Goal: Task Accomplishment & Management: Complete application form

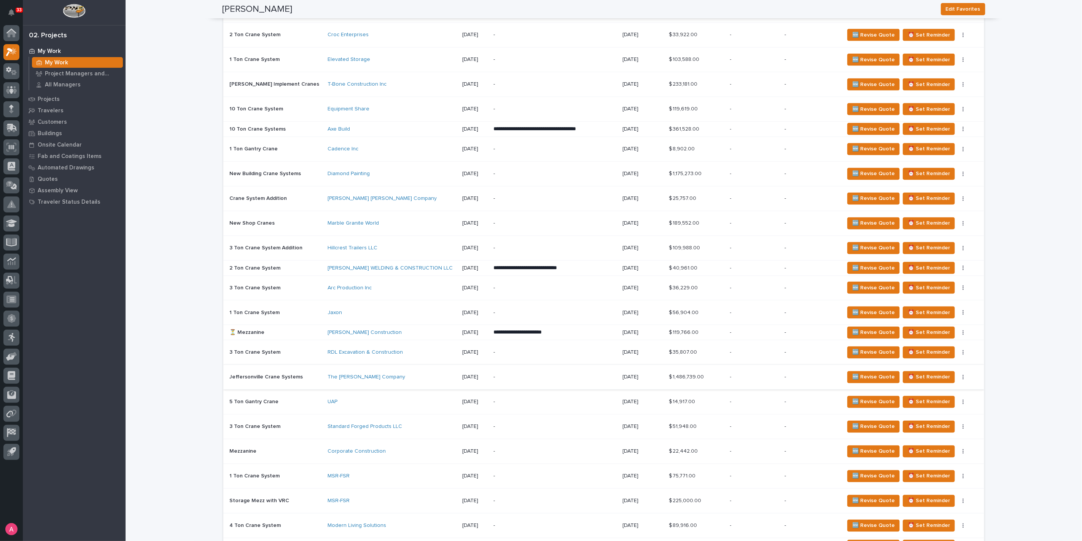
scroll to position [972, 0]
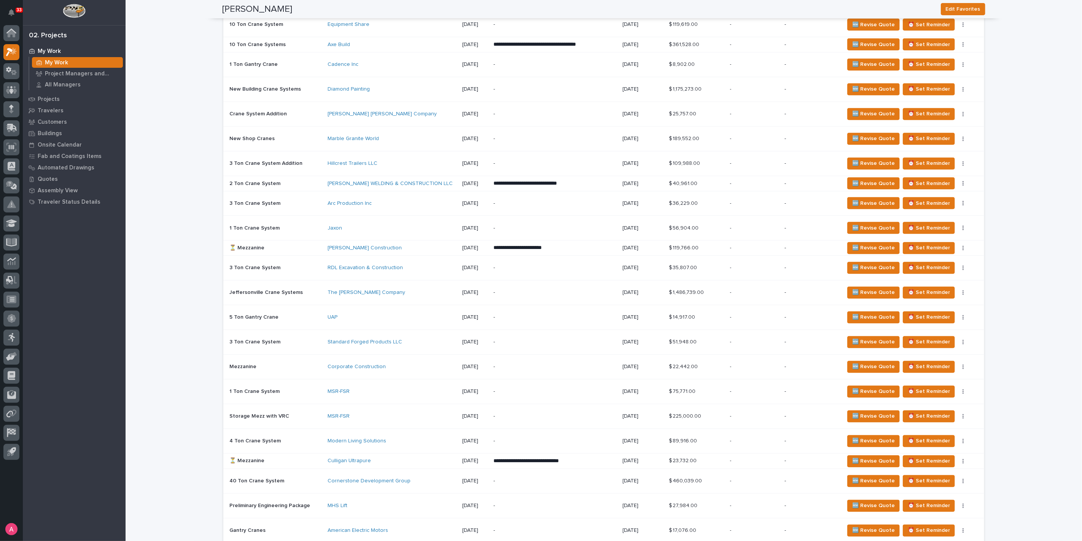
click at [428, 458] on div "Culligan Ultrapure" at bounding box center [392, 461] width 128 height 6
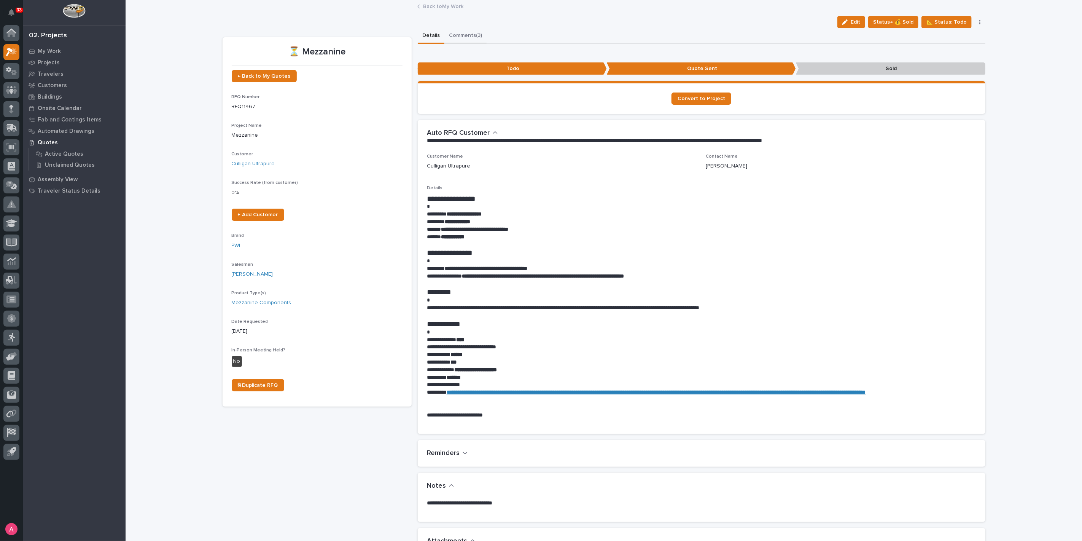
click at [463, 37] on button "Comments (3)" at bounding box center [465, 36] width 42 height 16
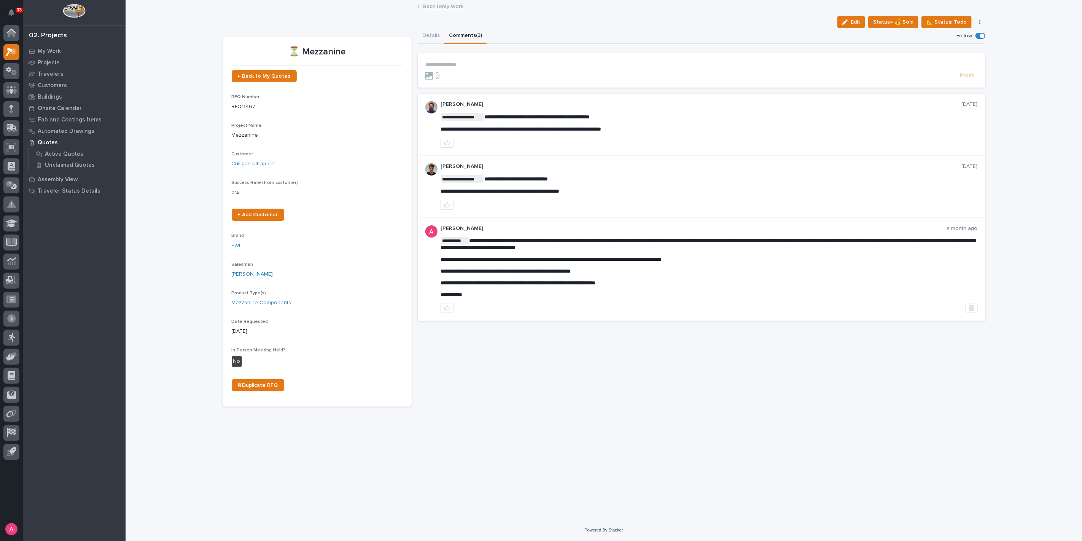
click at [468, 63] on p "**********" at bounding box center [701, 65] width 552 height 6
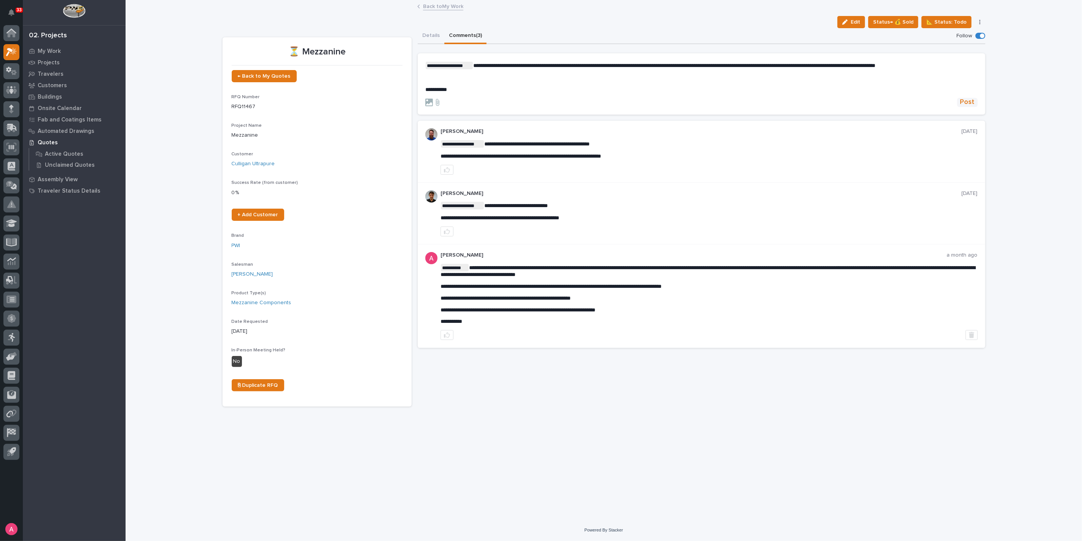
click at [971, 100] on span "Post" at bounding box center [967, 102] width 14 height 9
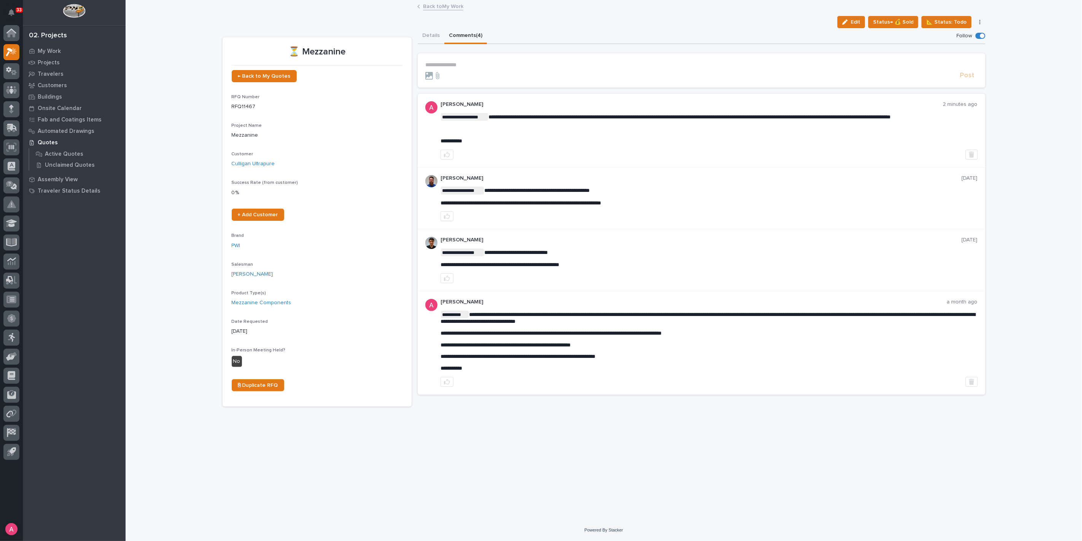
click at [434, 5] on link "Back to My Work" at bounding box center [443, 6] width 40 height 9
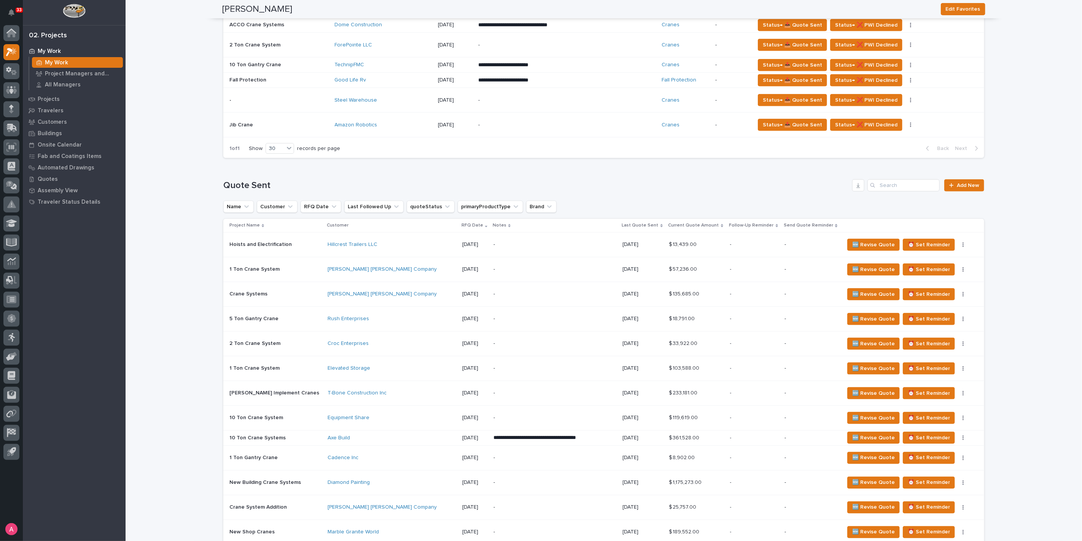
scroll to position [592, 0]
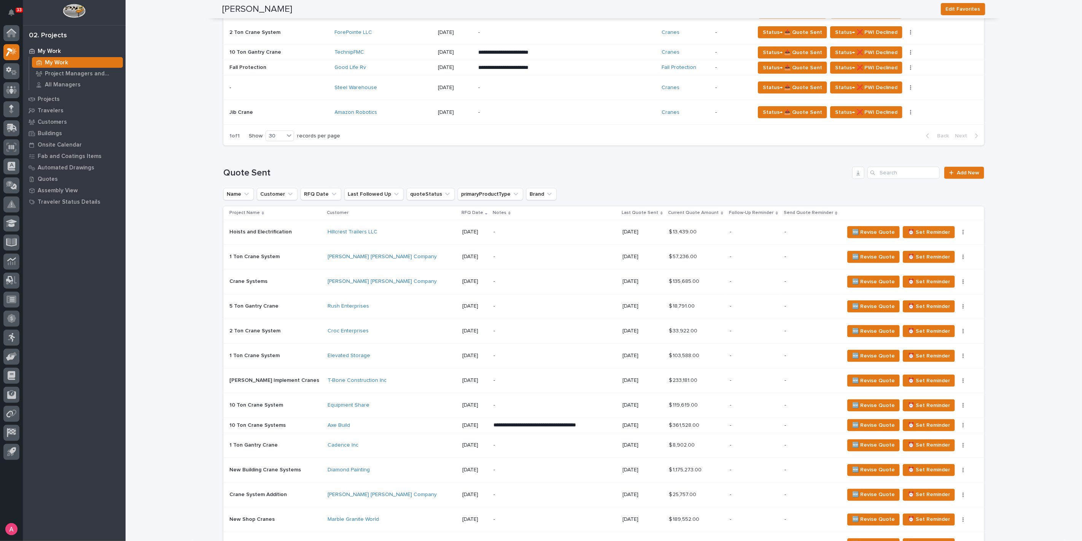
click at [503, 325] on div "-" at bounding box center [554, 330] width 123 height 17
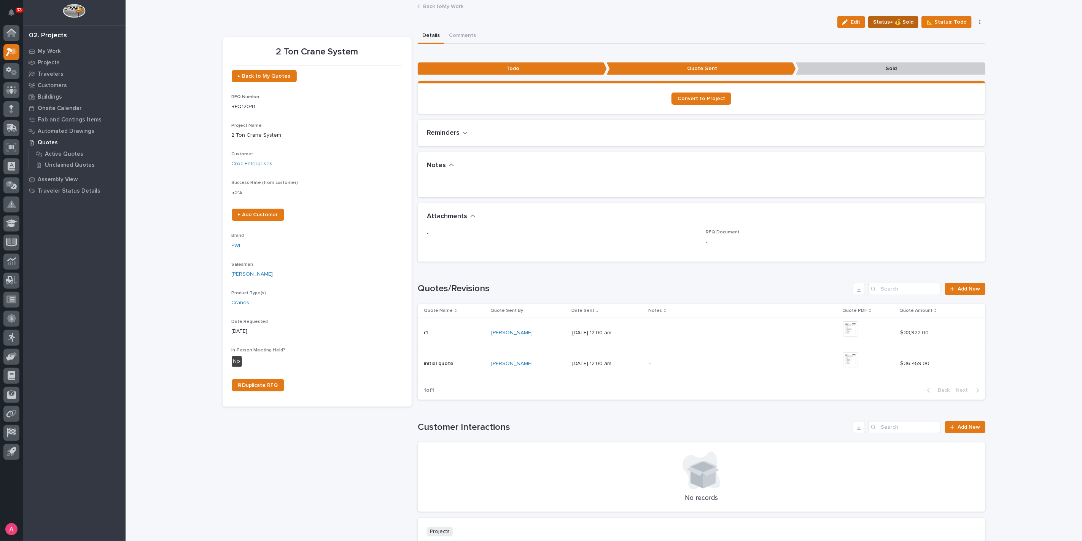
click at [900, 24] on span "Status→ 💰 Sold" at bounding box center [893, 21] width 40 height 9
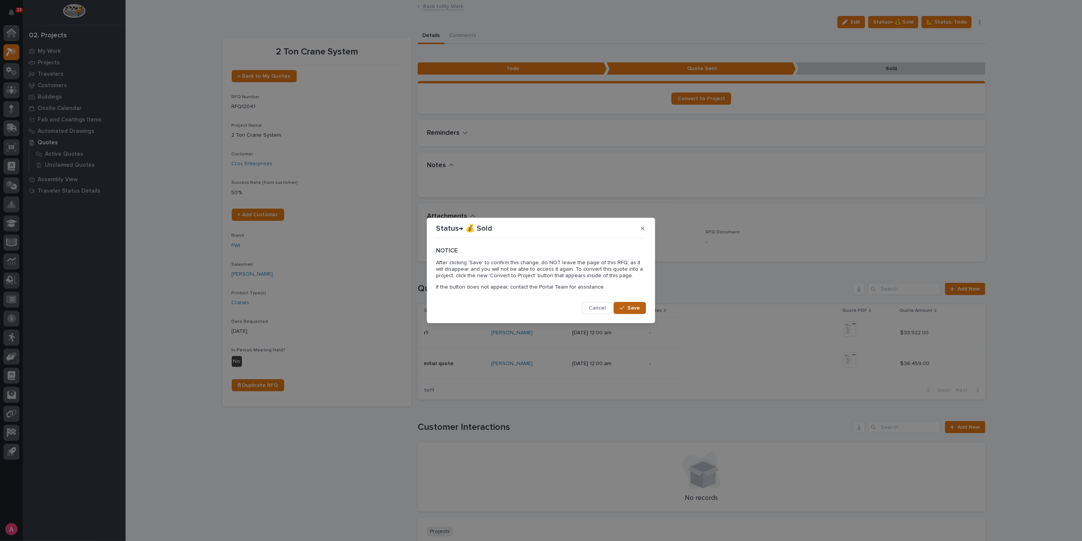
click at [628, 310] on span "Save" at bounding box center [633, 307] width 13 height 7
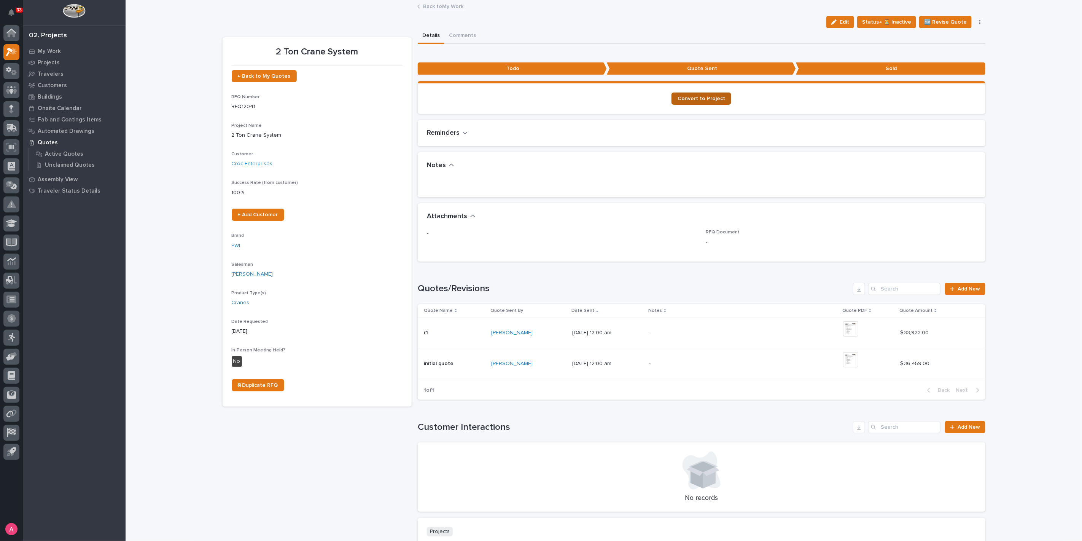
click at [705, 97] on span "Convert to Project" at bounding box center [701, 98] width 48 height 5
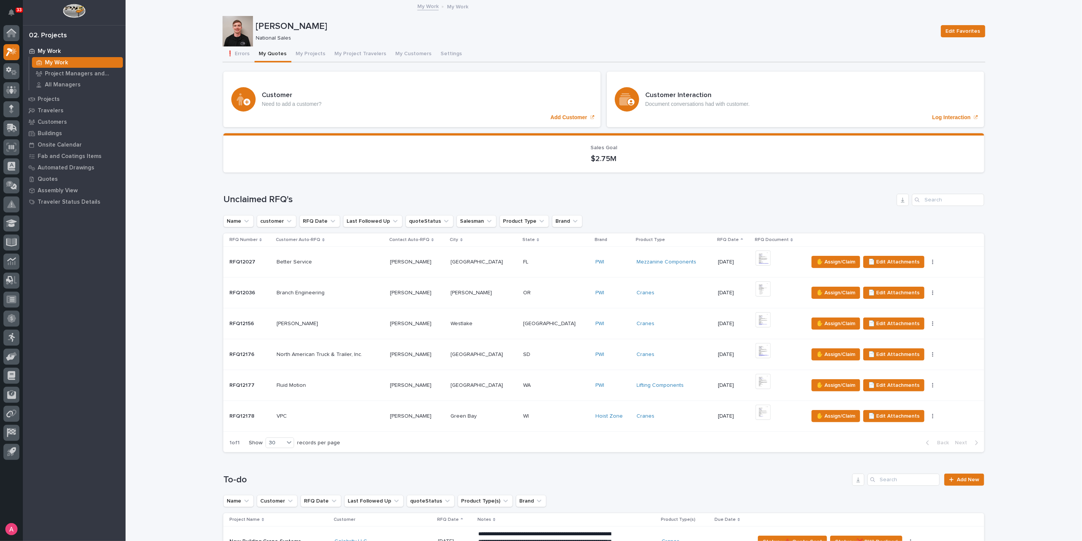
click at [560, 188] on div "Loading... Saving… Unclaimed RFQ's Name customer RFQ Date Last Followed Up quot…" at bounding box center [603, 318] width 761 height 280
click at [301, 57] on button "My Projects" at bounding box center [310, 54] width 39 height 16
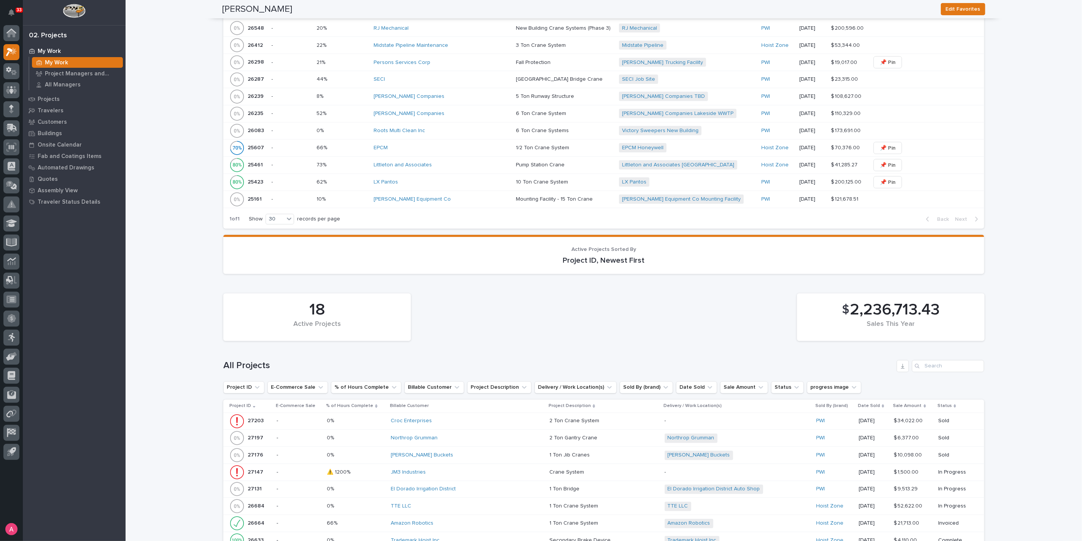
scroll to position [972, 0]
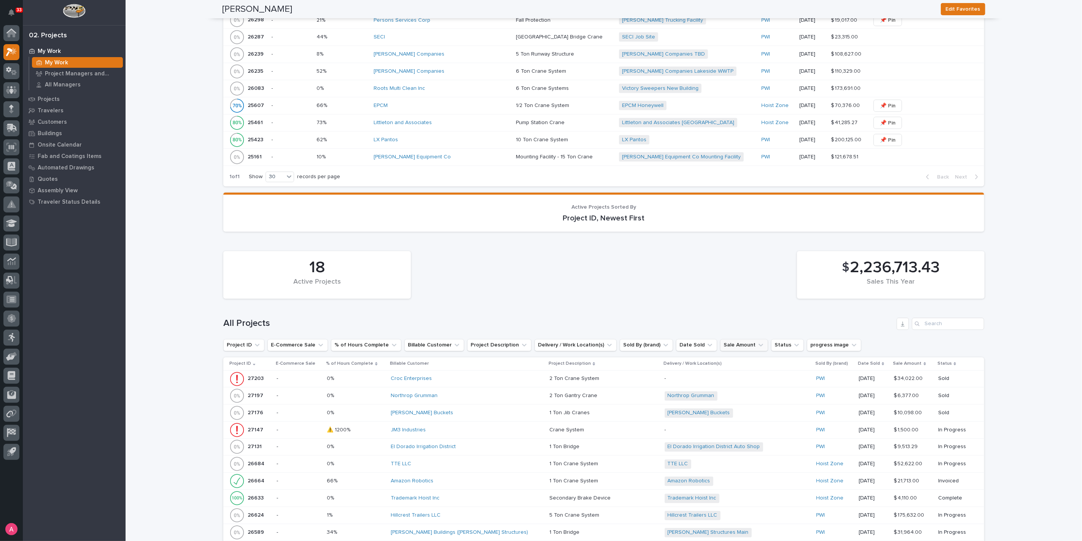
click at [757, 341] on icon "Sale Amount" at bounding box center [761, 345] width 8 height 8
click at [706, 341] on icon "Date Sold" at bounding box center [710, 345] width 8 height 8
click at [691, 358] on div "is before" at bounding box center [713, 364] width 97 height 12
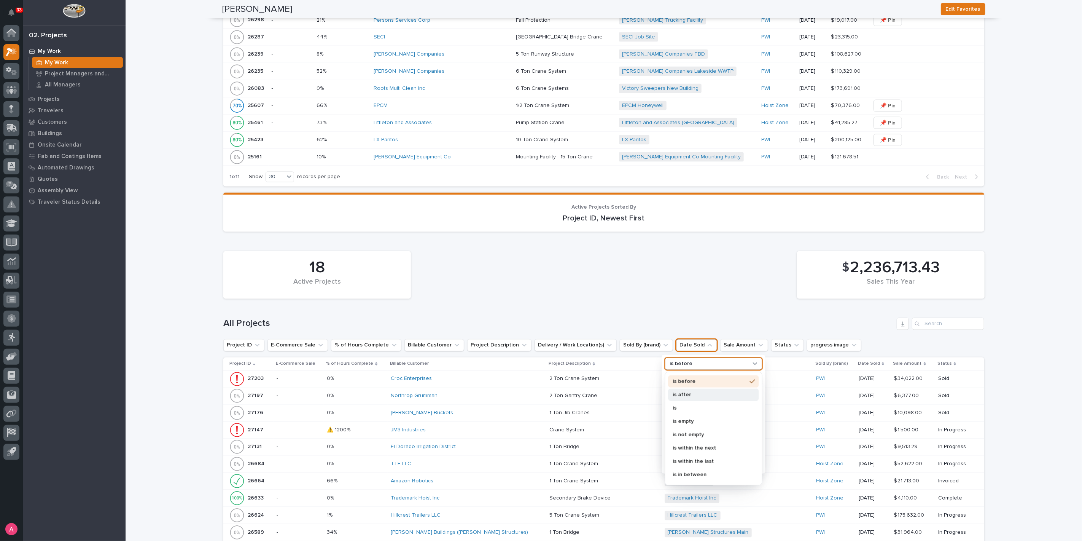
click at [691, 388] on div "is after" at bounding box center [713, 394] width 91 height 12
click at [702, 391] on p "specific date" at bounding box center [709, 393] width 81 height 5
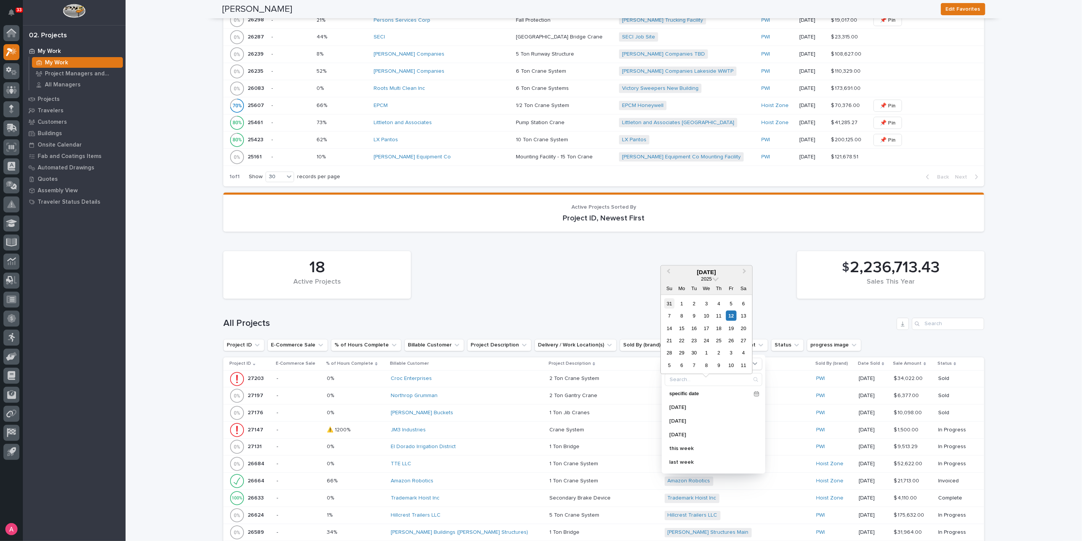
click at [670, 306] on div "31" at bounding box center [669, 303] width 10 height 10
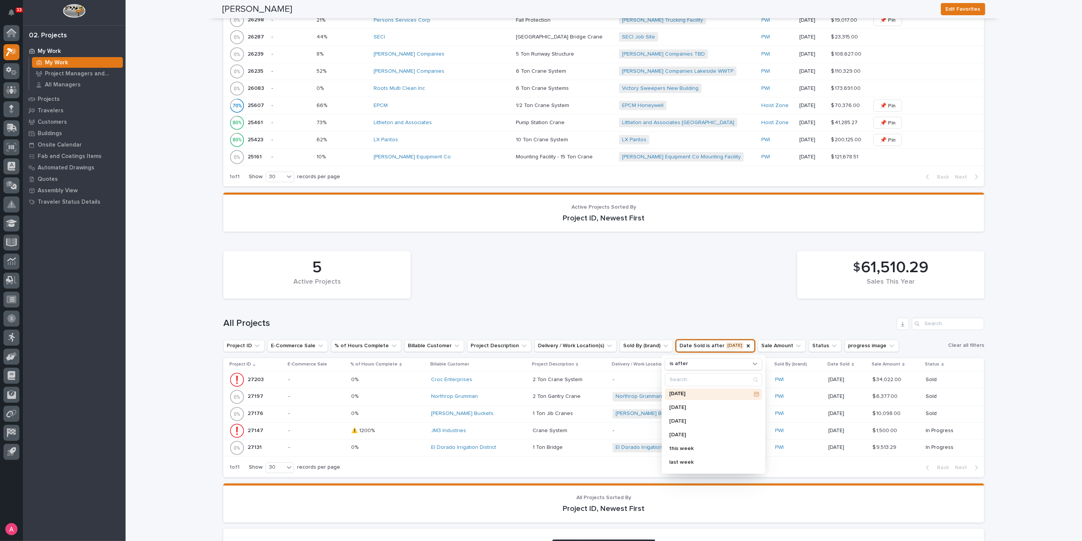
click at [724, 391] on p "[DATE]" at bounding box center [709, 393] width 81 height 5
click at [668, 271] on span "Previous Month" at bounding box center [668, 272] width 0 height 10
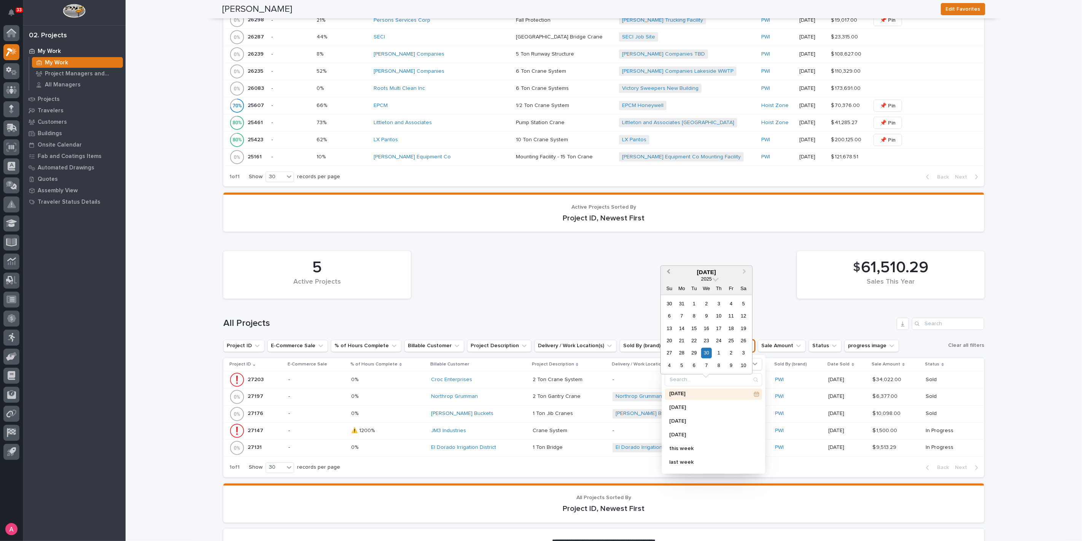
click at [668, 271] on span "Previous Month" at bounding box center [668, 272] width 0 height 10
click at [696, 356] on div "31" at bounding box center [694, 353] width 10 height 10
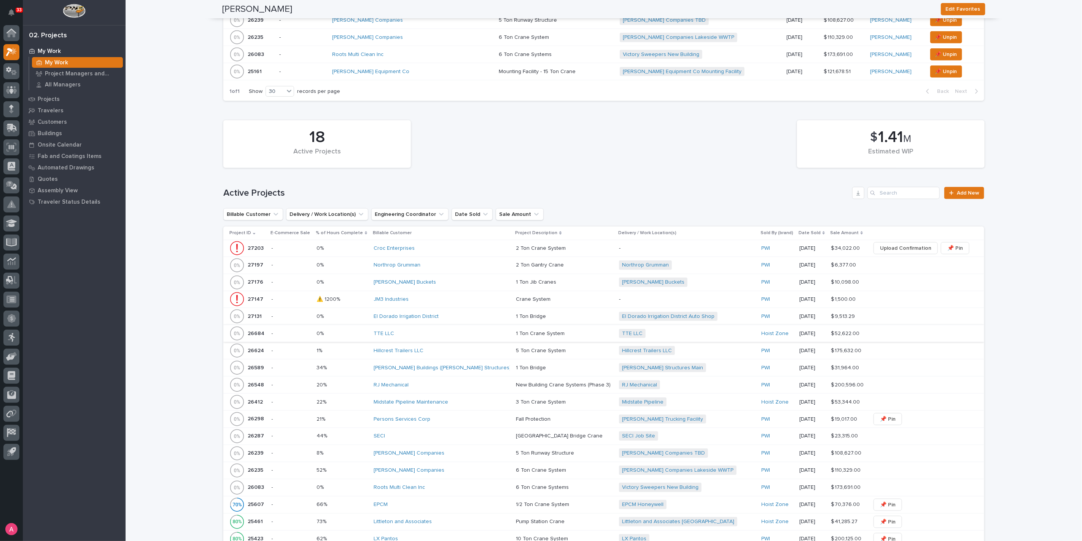
scroll to position [549, 0]
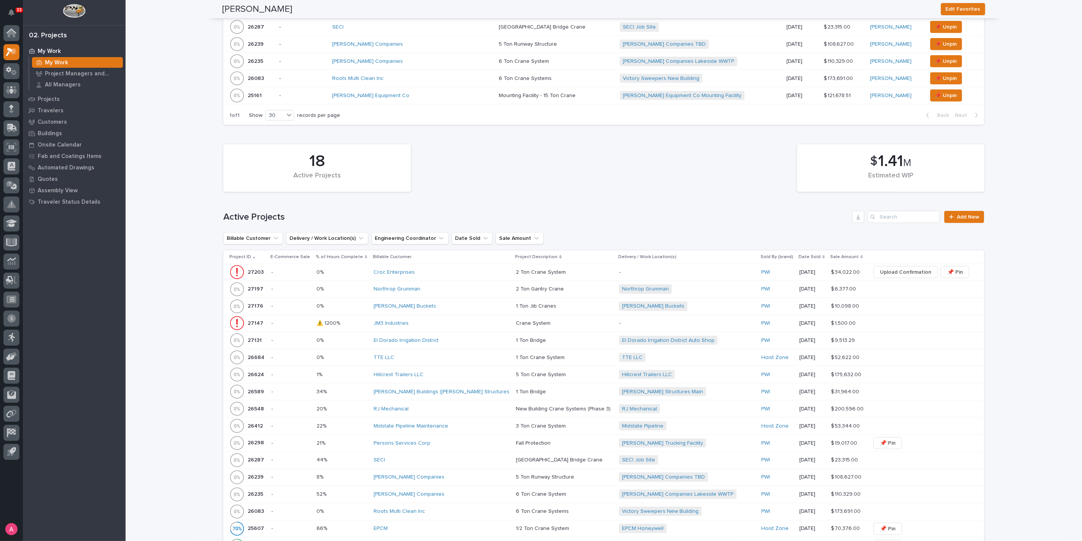
click at [536, 175] on div "18 Active Projects $ 1.41 M Estimated WIP" at bounding box center [603, 167] width 768 height 55
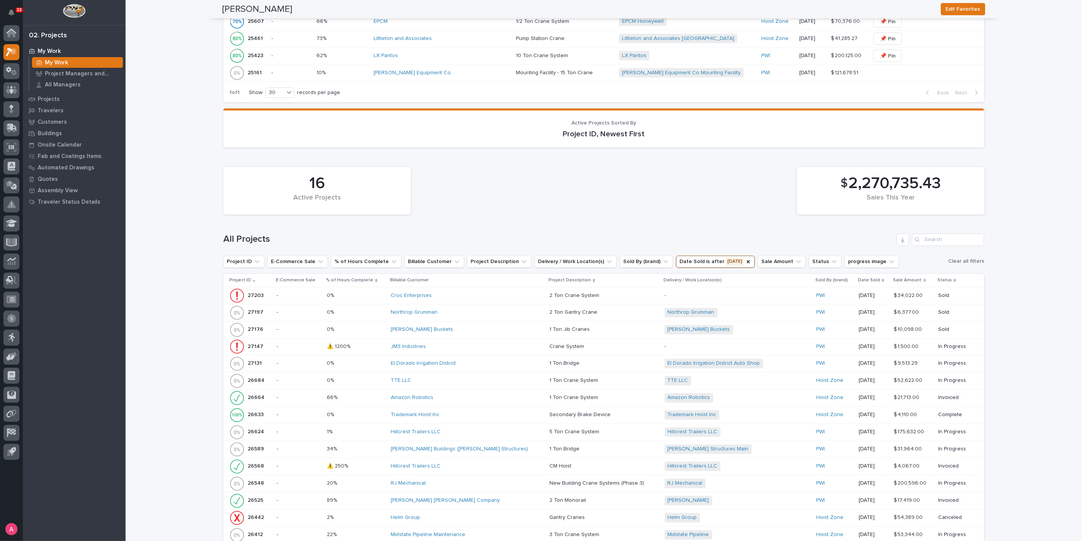
scroll to position [1056, 0]
click at [745, 258] on icon "Date Sold" at bounding box center [748, 261] width 6 height 6
click at [706, 259] on icon "Date Sold" at bounding box center [710, 261] width 8 height 8
click at [728, 256] on button "Sale Amount" at bounding box center [744, 260] width 48 height 12
click at [734, 277] on div "is equal to" at bounding box center [751, 279] width 84 height 8
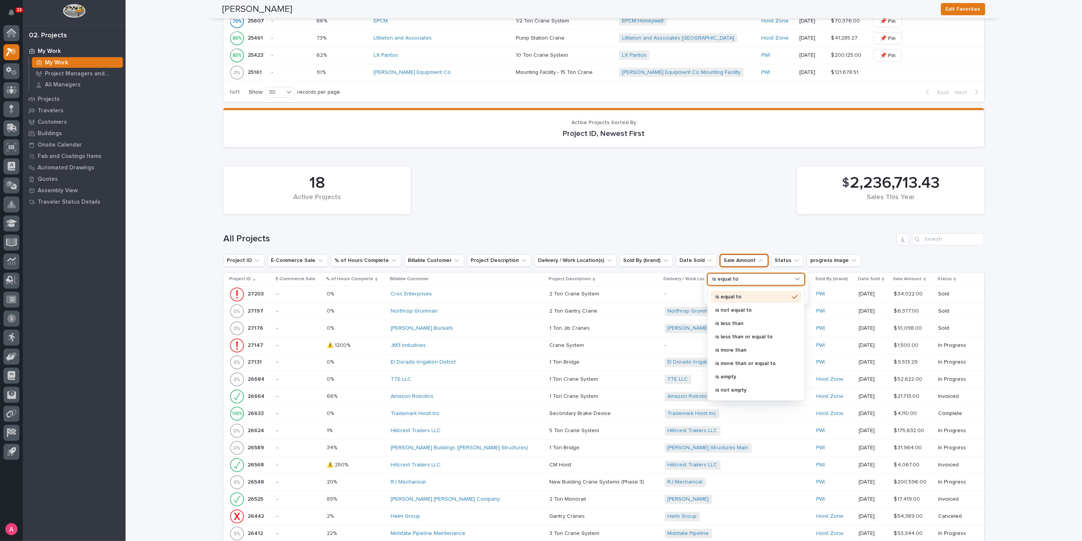
click at [739, 280] on div "is equal to" at bounding box center [755, 279] width 97 height 12
click at [741, 290] on input "text" at bounding box center [756, 295] width 97 height 12
click at [758, 259] on icon "Sale Amount" at bounding box center [760, 260] width 5 height 3
click at [741, 275] on div "is equal to" at bounding box center [751, 279] width 84 height 8
click at [740, 282] on div "option is equal to focused, 1 of 8. 8 results available. Use Up and Down to cho…" at bounding box center [755, 287] width 103 height 34
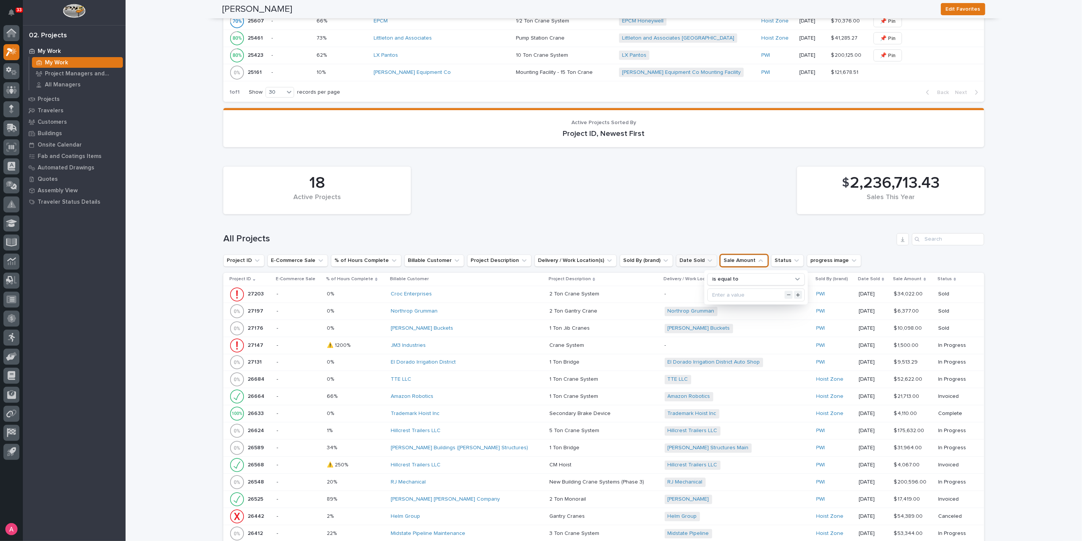
click at [706, 257] on icon "Date Sold" at bounding box center [710, 261] width 8 height 8
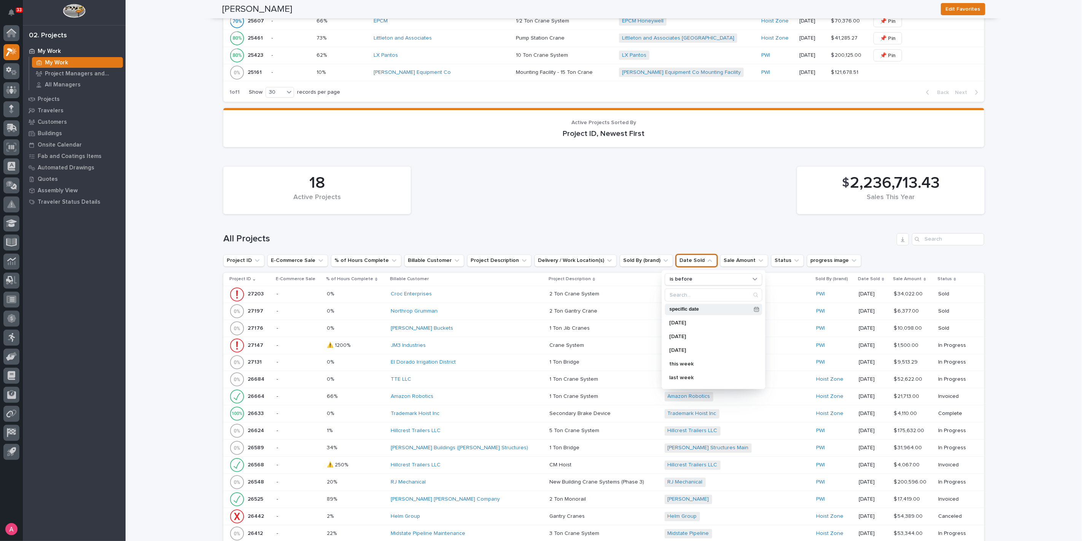
click at [695, 307] on p "specific date" at bounding box center [709, 309] width 81 height 5
click at [668, 220] on div "31" at bounding box center [669, 218] width 10 height 10
click at [678, 277] on p "is before" at bounding box center [681, 279] width 23 height 6
click at [685, 308] on p "is after" at bounding box center [710, 310] width 74 height 5
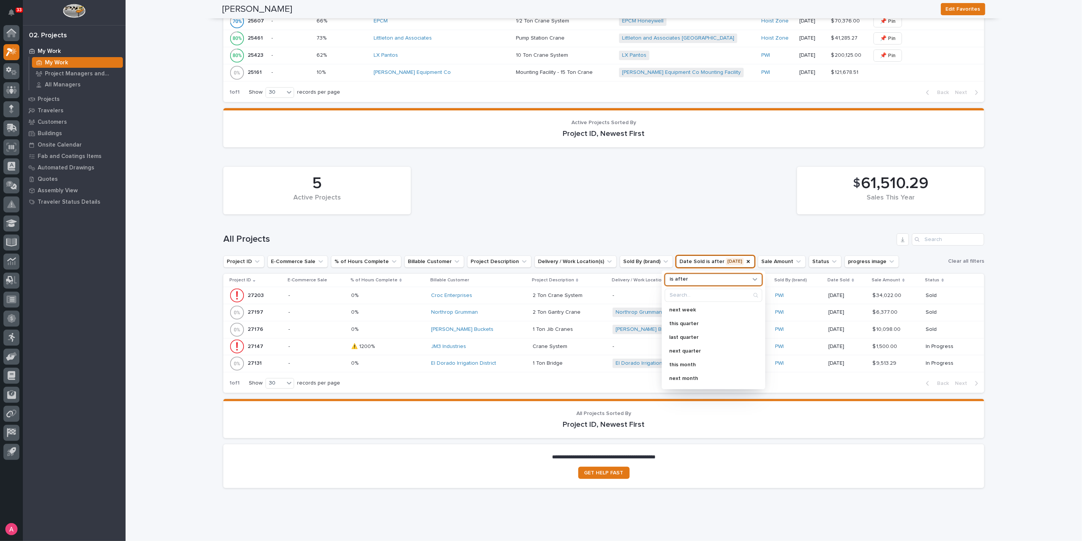
scroll to position [84, 0]
click at [693, 356] on div "this month" at bounding box center [713, 362] width 97 height 12
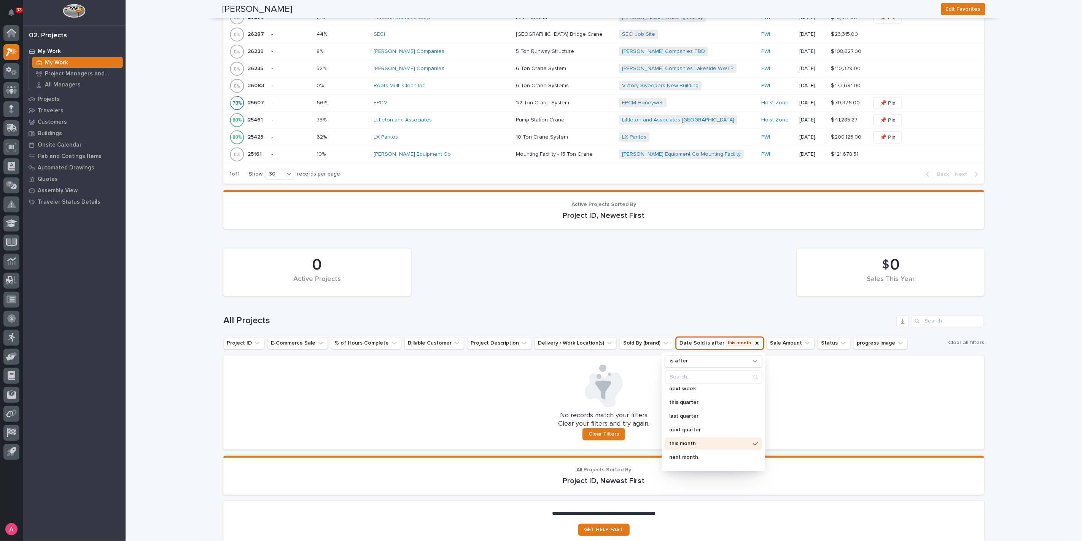
scroll to position [913, 0]
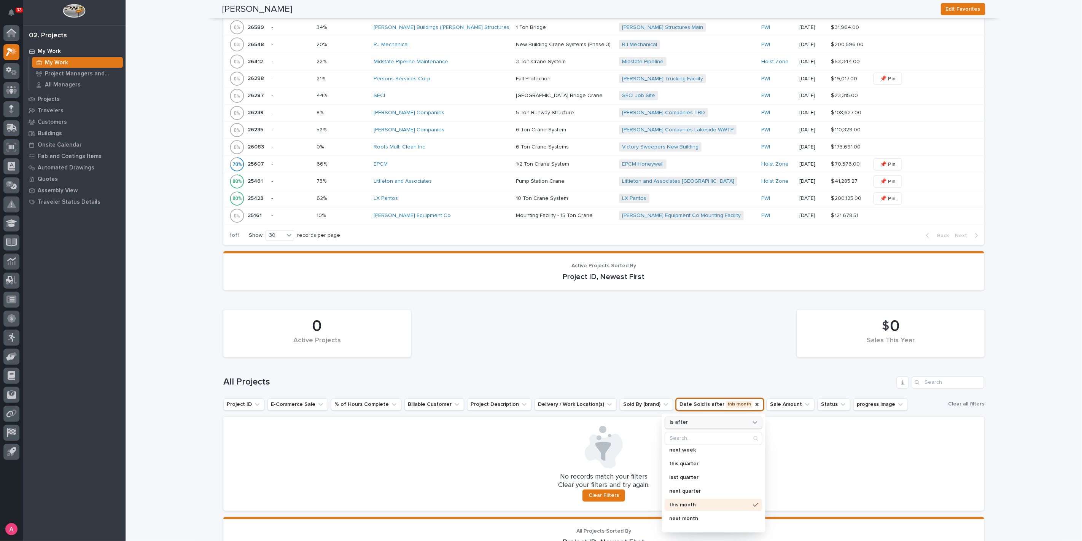
click at [687, 420] on div "is after" at bounding box center [709, 422] width 84 height 8
click at [687, 464] on p "is" at bounding box center [710, 466] width 74 height 5
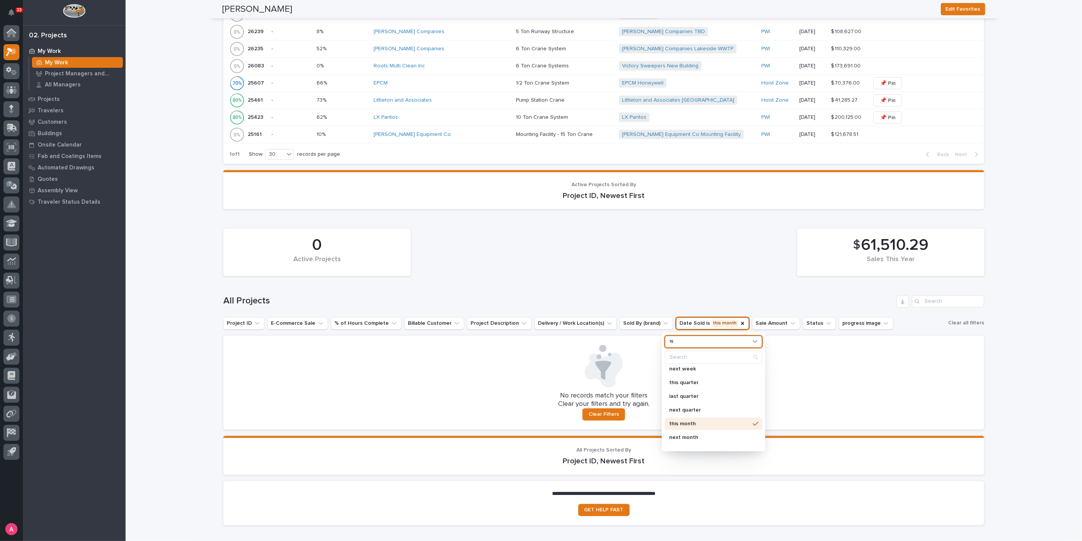
scroll to position [998, 0]
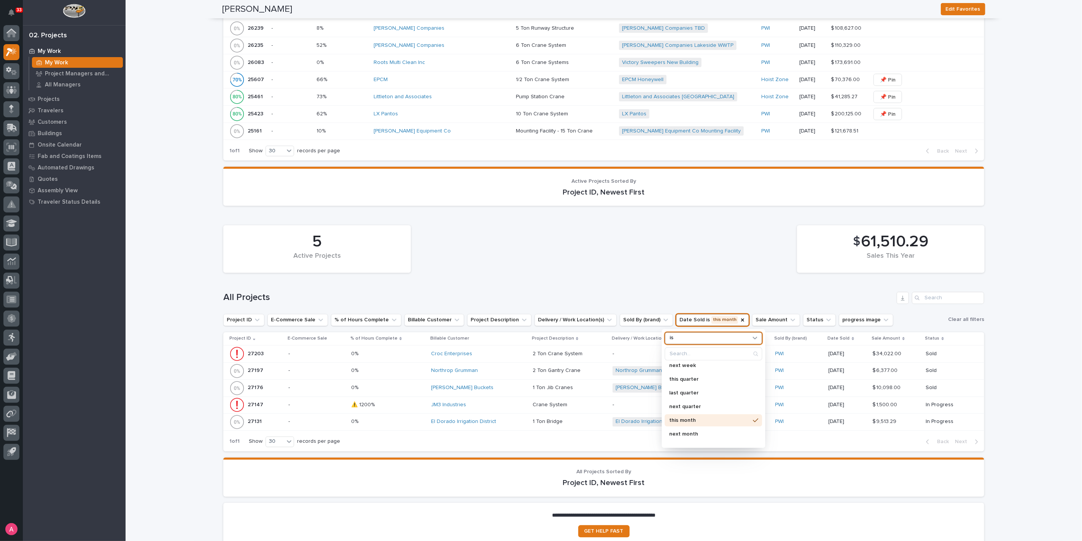
click at [630, 263] on div "5 Active Projects $ 61,510.29 Sales This Year" at bounding box center [603, 248] width 768 height 55
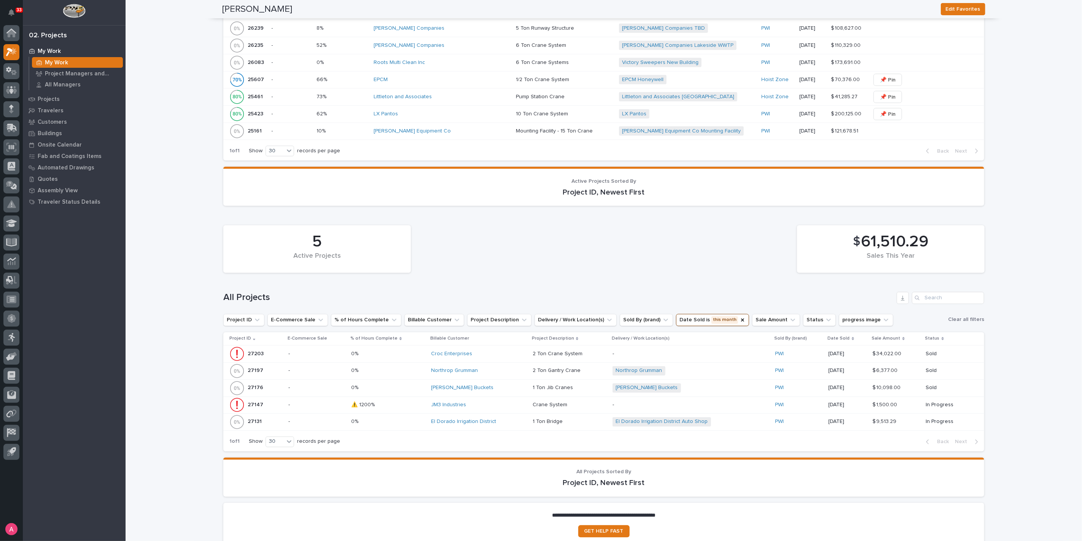
drag, startPoint x: 582, startPoint y: 259, endPoint x: 576, endPoint y: 253, distance: 8.9
click at [581, 258] on div "5 Active Projects $ 61,510.29 Sales This Year" at bounding box center [603, 248] width 768 height 55
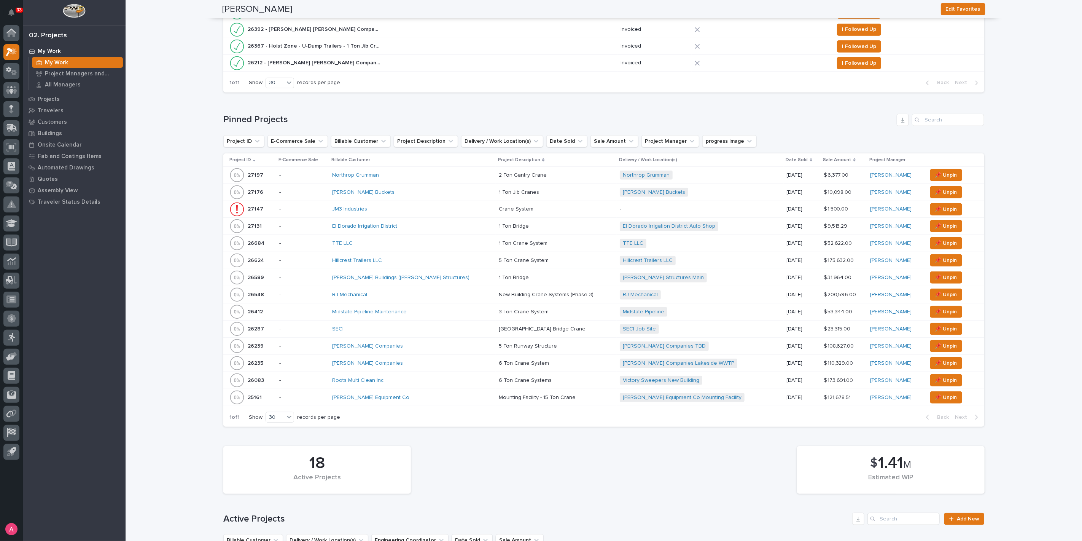
scroll to position [0, 0]
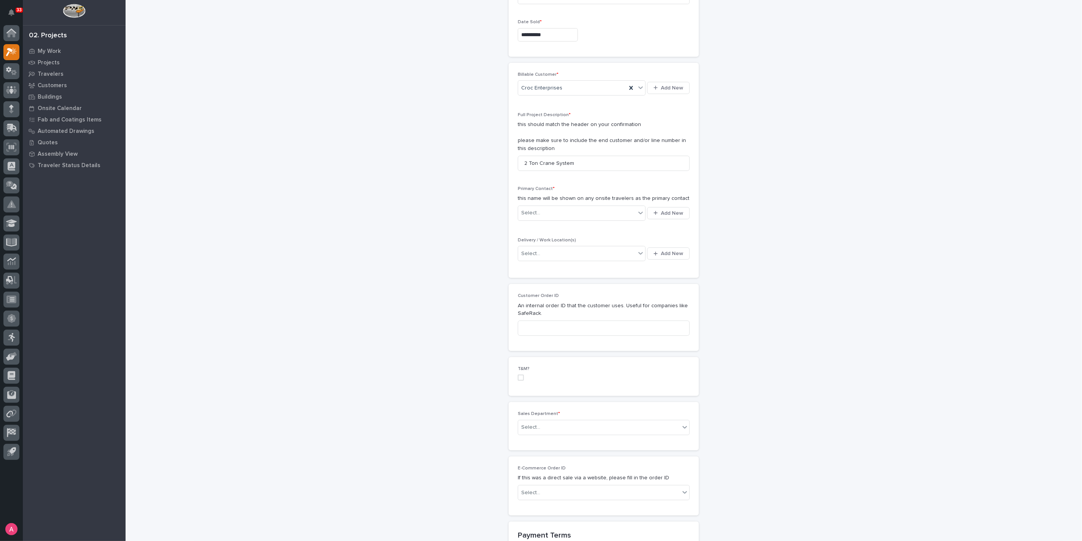
scroll to position [127, 0]
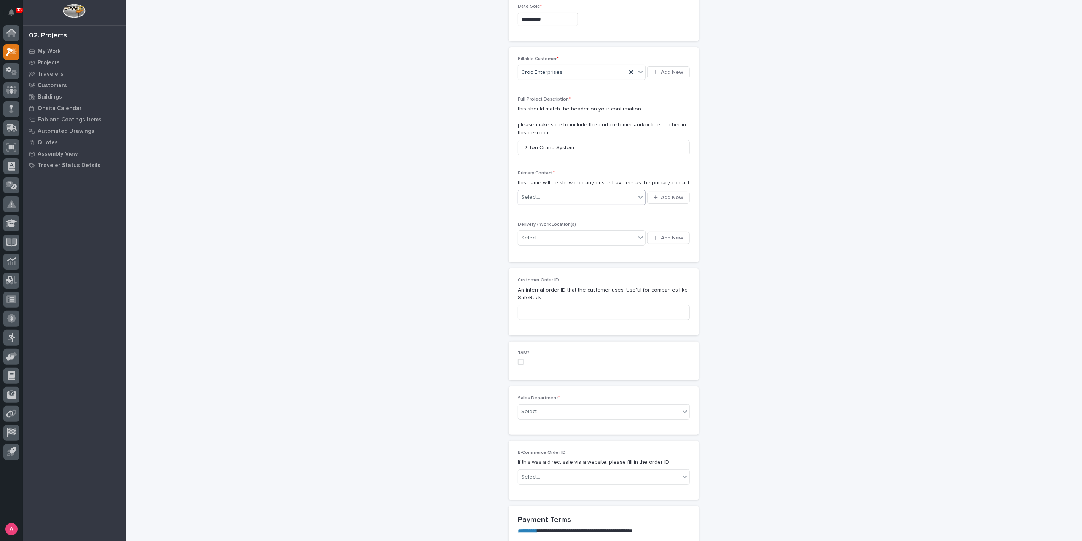
click at [562, 194] on div "Select..." at bounding box center [577, 197] width 118 height 13
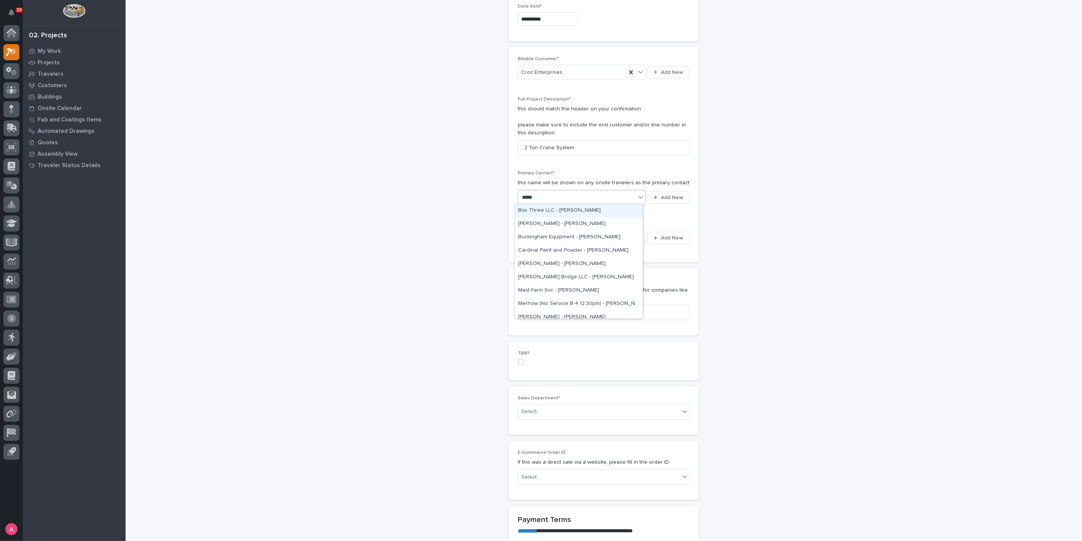
type input "******"
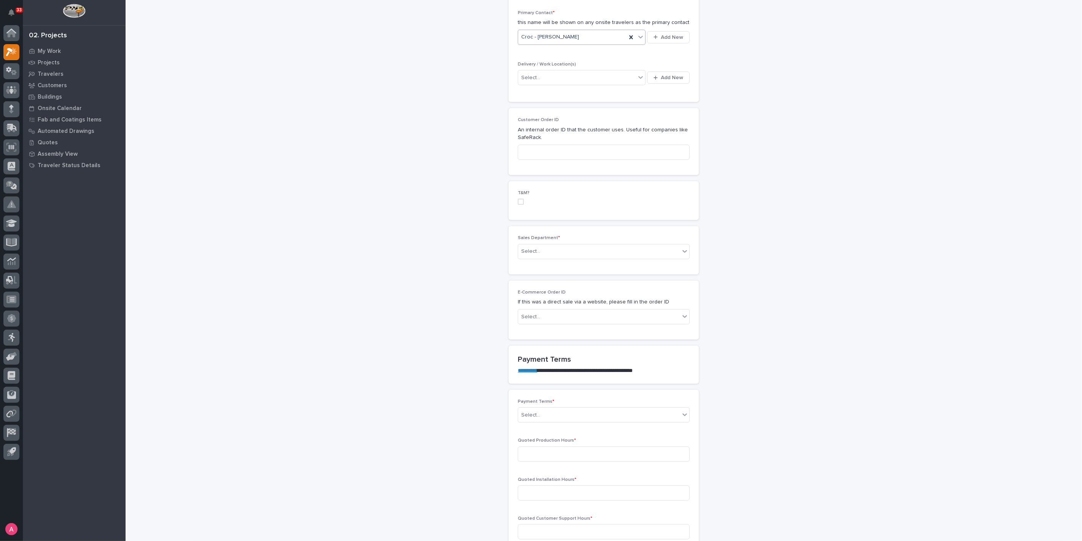
scroll to position [296, 0]
click at [549, 239] on div "Select..." at bounding box center [599, 242] width 162 height 13
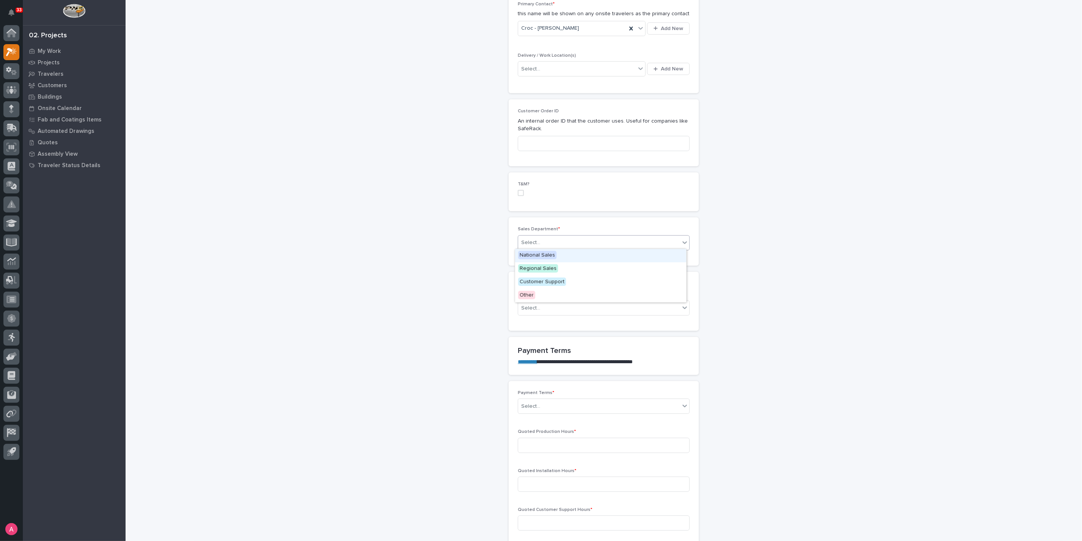
click at [547, 252] on span "National Sales" at bounding box center [537, 255] width 38 height 8
click at [549, 402] on div "Select..." at bounding box center [599, 406] width 162 height 13
click at [548, 447] on div "35/65" at bounding box center [600, 444] width 171 height 13
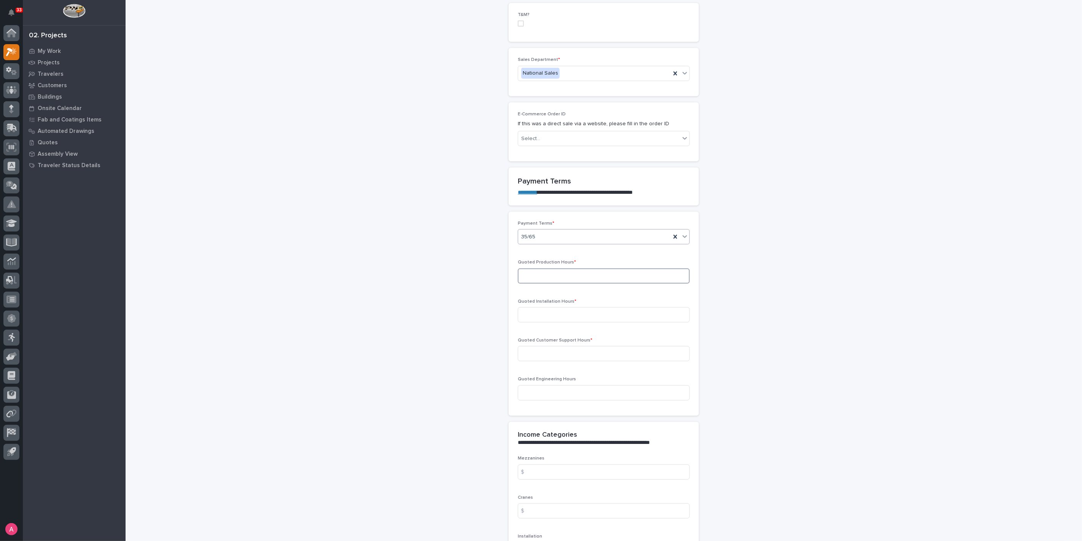
click at [566, 276] on input at bounding box center [604, 275] width 172 height 15
click at [578, 274] on input at bounding box center [604, 275] width 172 height 15
type input "55"
type input "0"
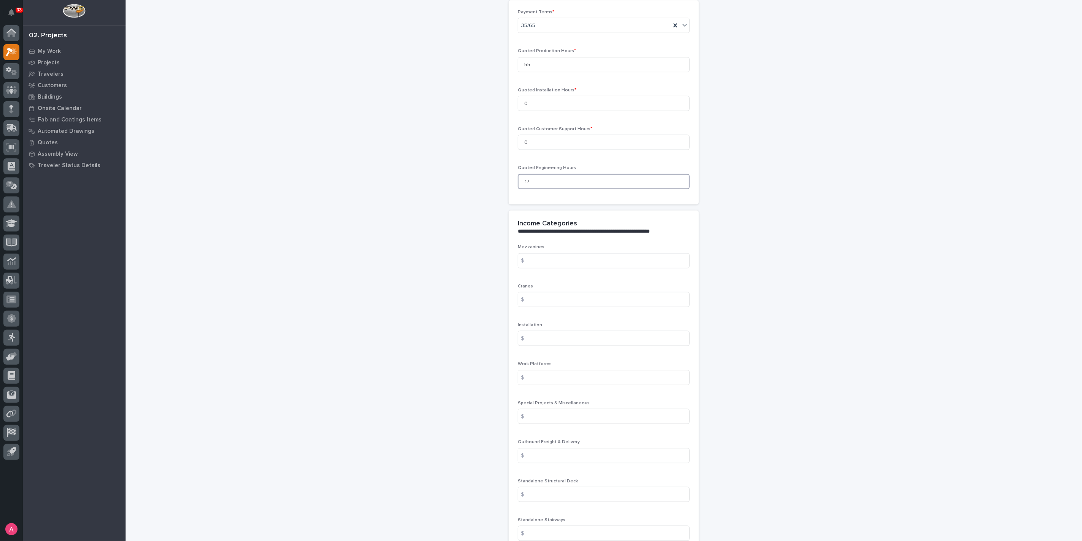
scroll to position [676, 0]
type input "17"
click at [546, 298] on input at bounding box center [604, 299] width 172 height 15
type input "29299"
click at [563, 411] on input at bounding box center [604, 416] width 172 height 15
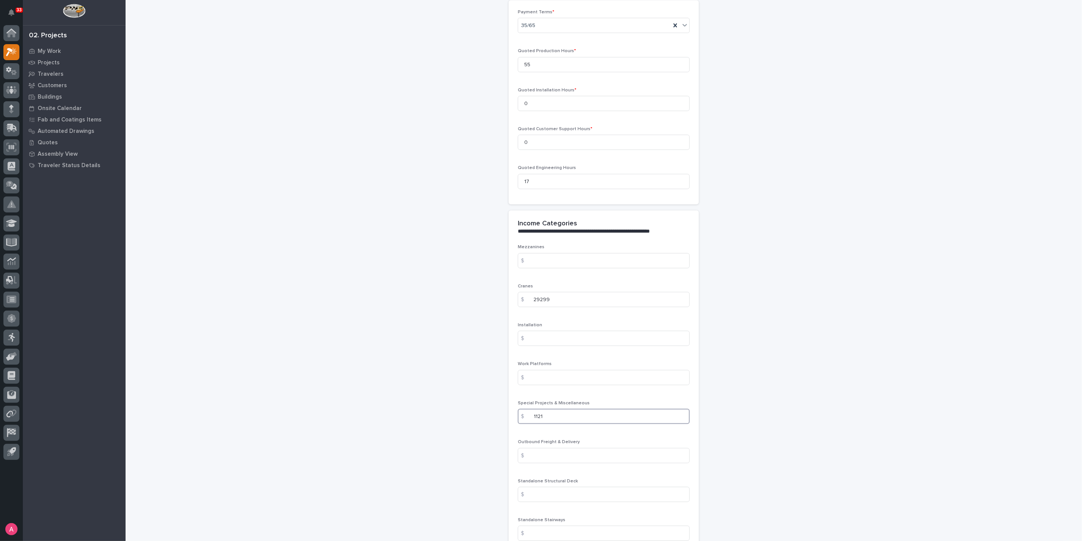
type input "1121"
type input "3602"
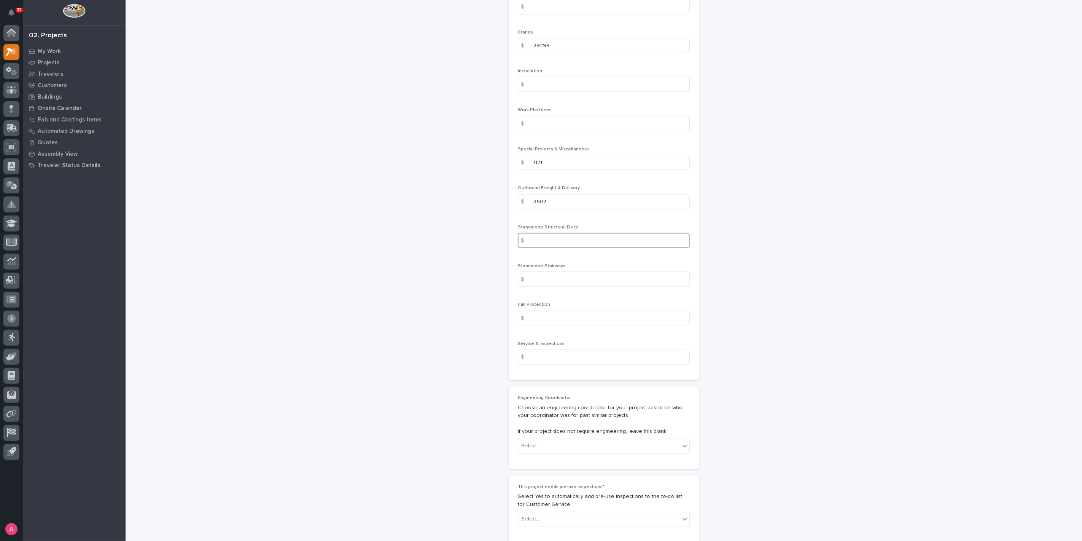
scroll to position [1118, 0]
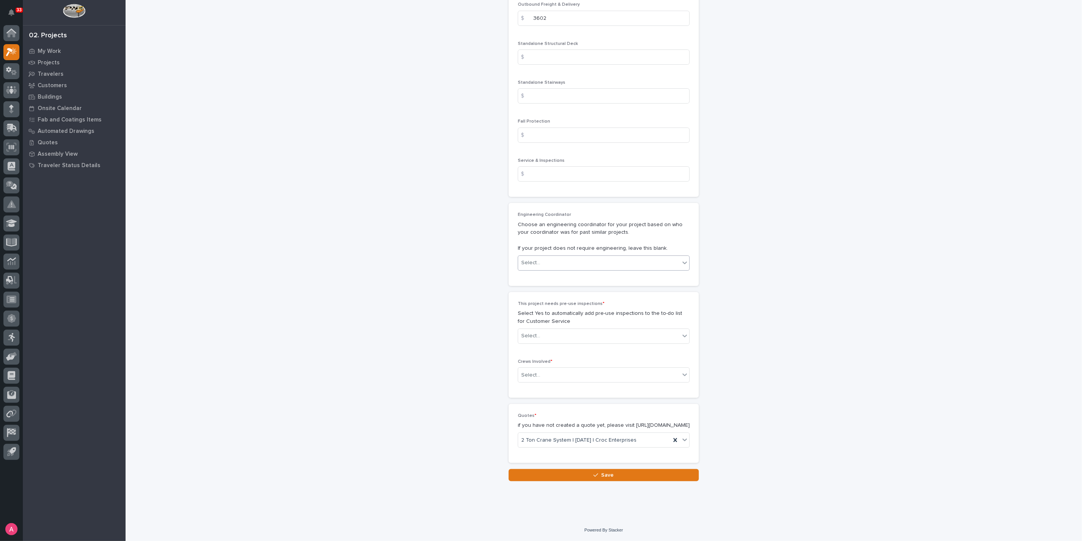
click at [551, 257] on div "Select..." at bounding box center [599, 262] width 162 height 13
click at [554, 339] on div "[PERSON_NAME]" at bounding box center [600, 336] width 171 height 13
click at [555, 329] on div "Select..." at bounding box center [599, 335] width 162 height 13
click at [542, 345] on div "Yes" at bounding box center [600, 343] width 171 height 13
click at [554, 330] on div "Yes" at bounding box center [594, 335] width 153 height 13
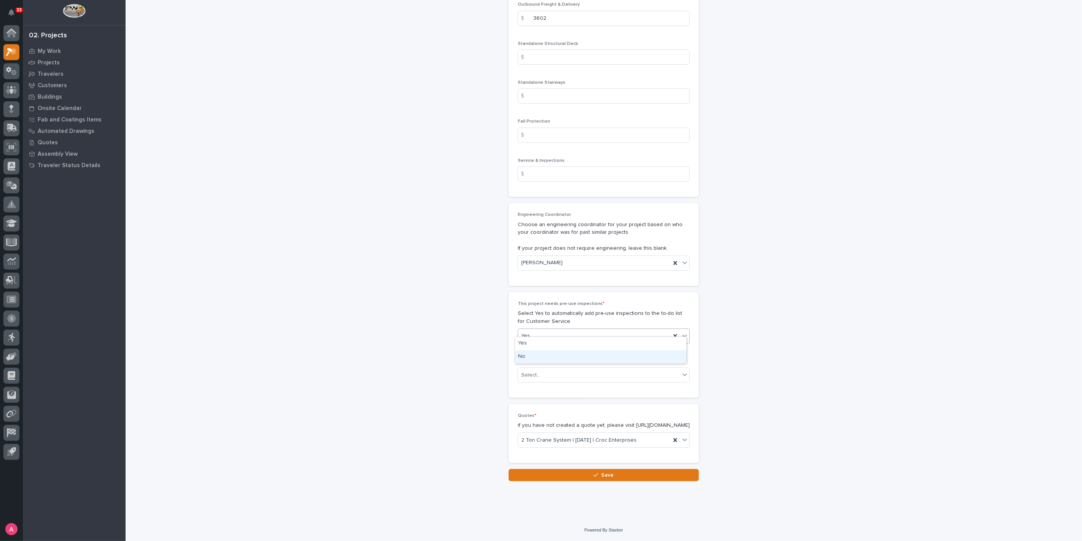
click at [552, 354] on div "No" at bounding box center [600, 356] width 171 height 13
click at [552, 369] on div "Select..." at bounding box center [599, 375] width 162 height 13
click at [550, 380] on div "Production" at bounding box center [600, 381] width 171 height 13
click at [580, 475] on button "Save" at bounding box center [604, 475] width 190 height 12
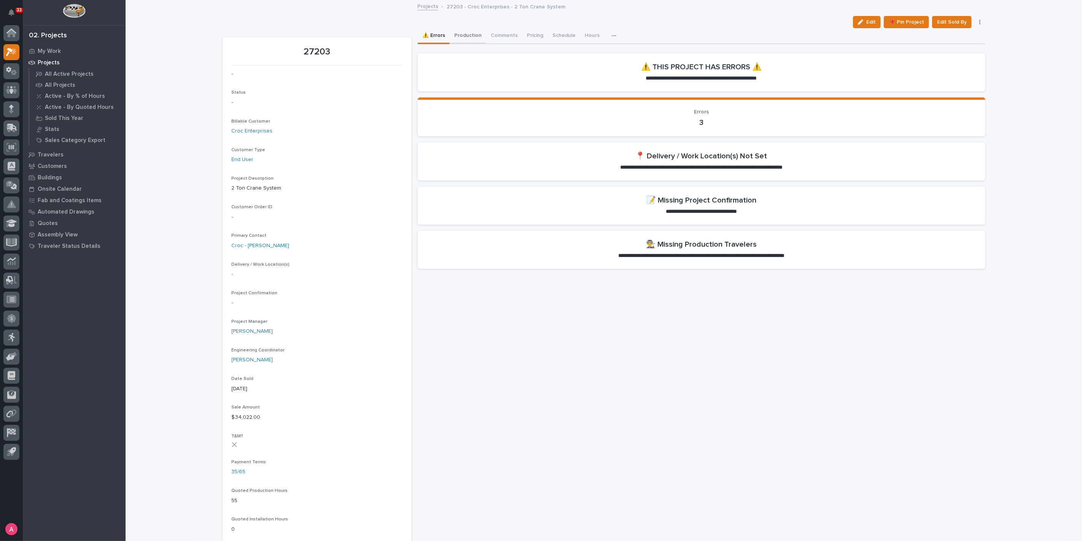
click at [472, 38] on button "Production" at bounding box center [468, 36] width 37 height 16
